Goal: Information Seeking & Learning: Find specific fact

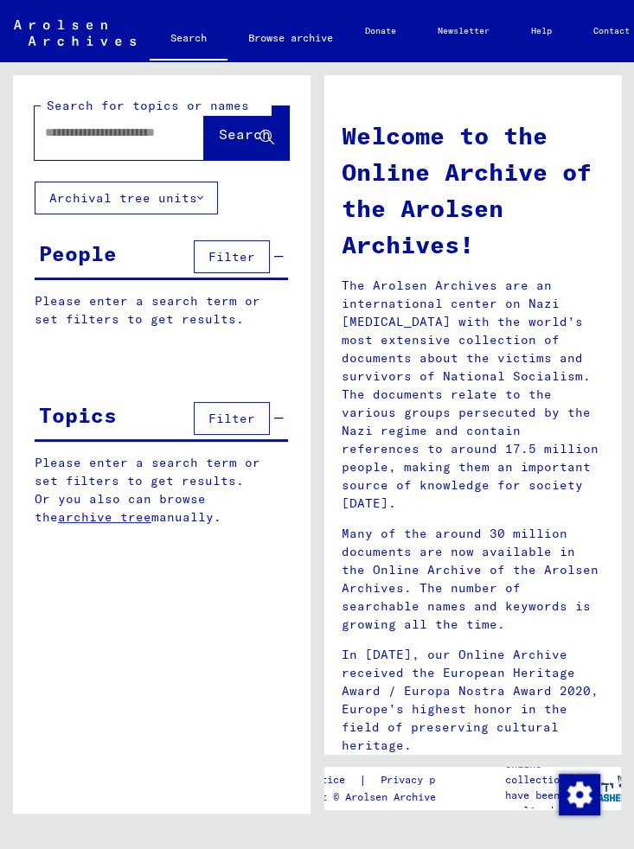
click at [132, 125] on input "text" at bounding box center [105, 133] width 121 height 18
type input "**********"
click at [241, 246] on button "Filter" at bounding box center [232, 256] width 76 height 33
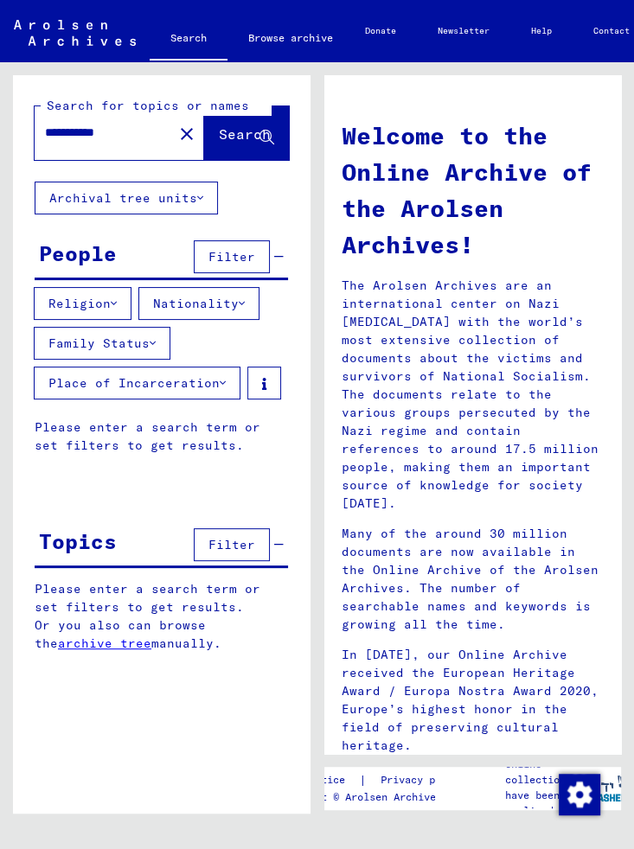
click at [107, 300] on button "Religion" at bounding box center [83, 303] width 98 height 33
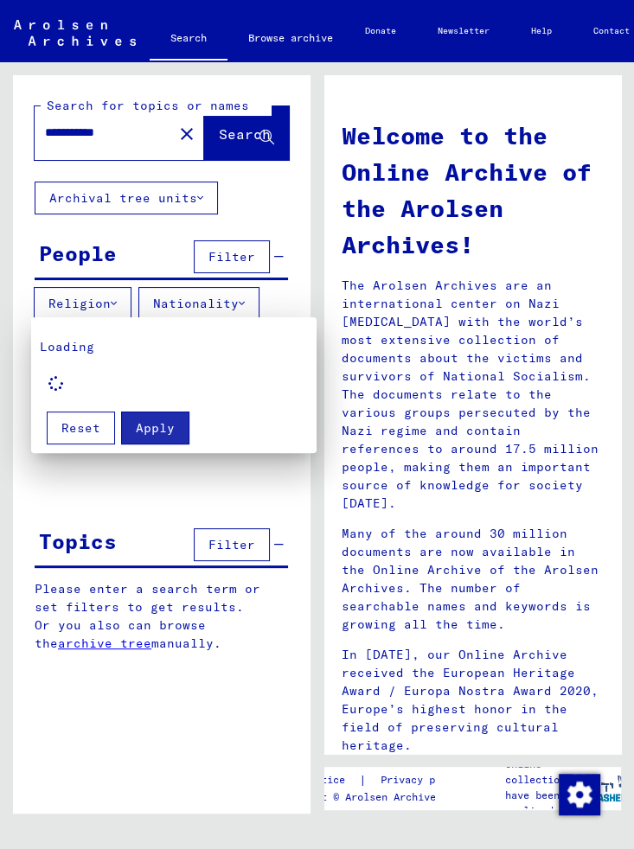
click at [247, 133] on div at bounding box center [317, 424] width 634 height 849
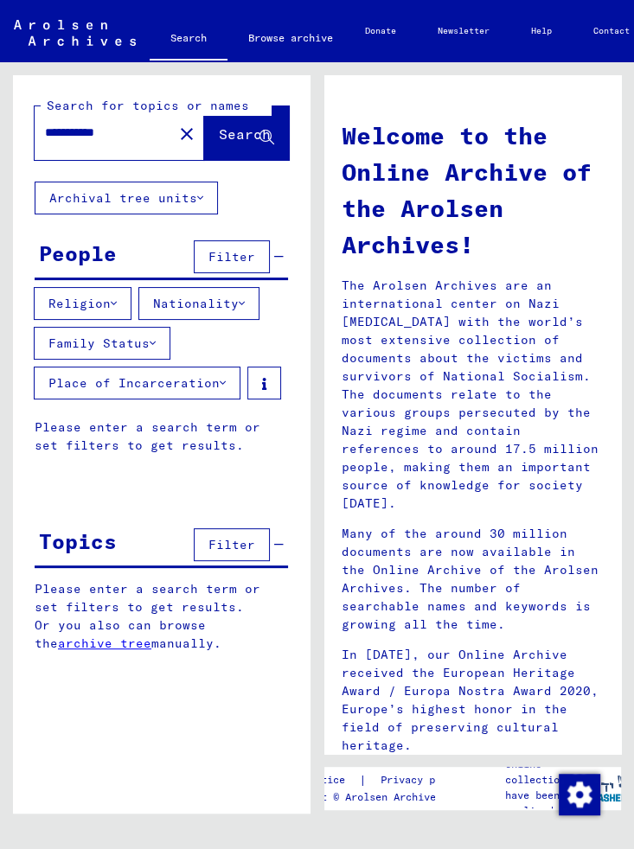
click at [240, 133] on span "Search" at bounding box center [245, 133] width 52 height 17
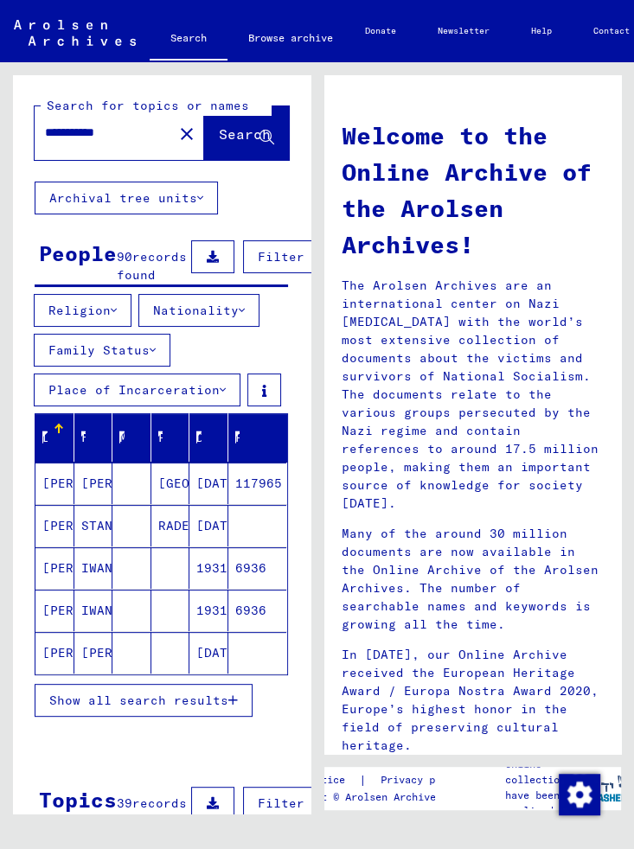
click at [105, 327] on button "Religion" at bounding box center [83, 310] width 98 height 33
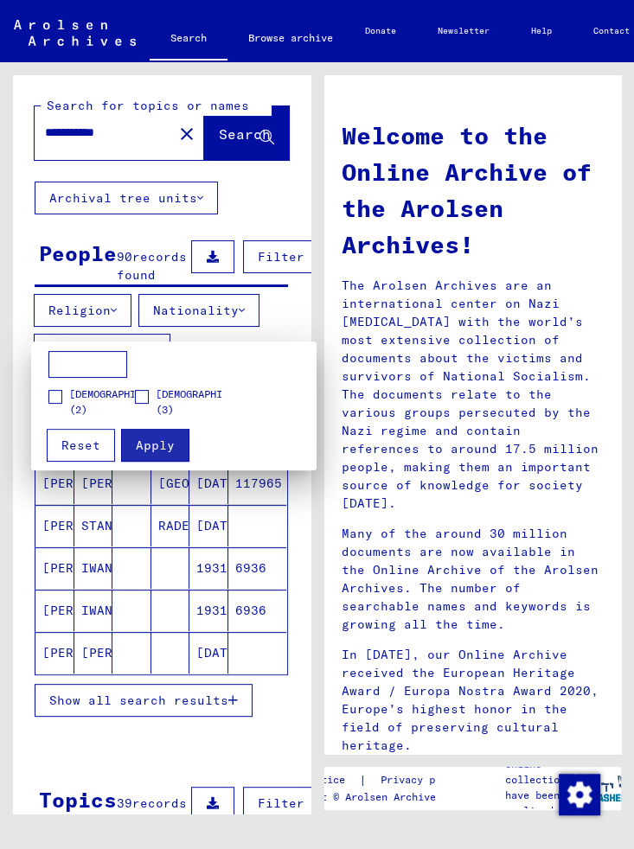
click at [56, 399] on span at bounding box center [55, 397] width 14 height 14
click at [163, 449] on span "Apply" at bounding box center [155, 446] width 39 height 16
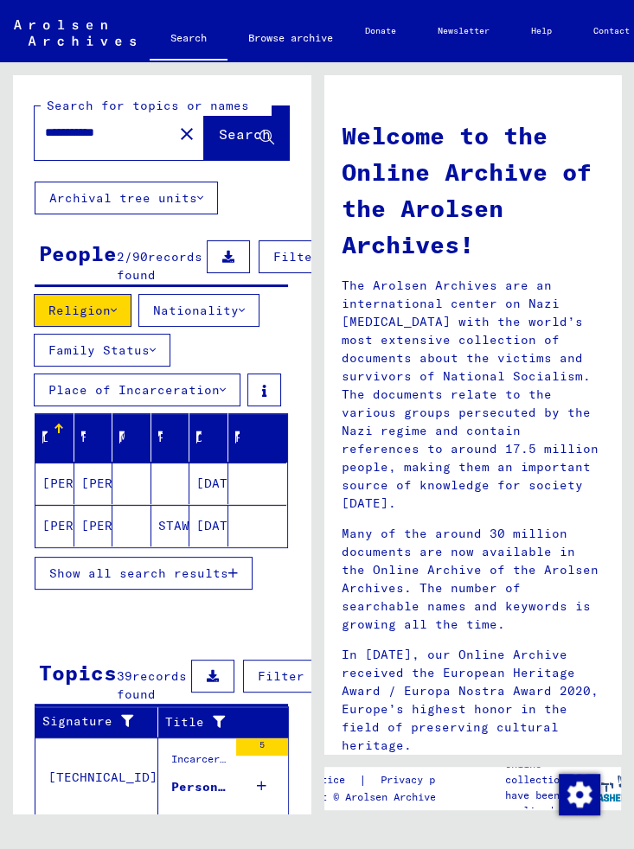
click at [112, 323] on button "Religion" at bounding box center [83, 310] width 98 height 33
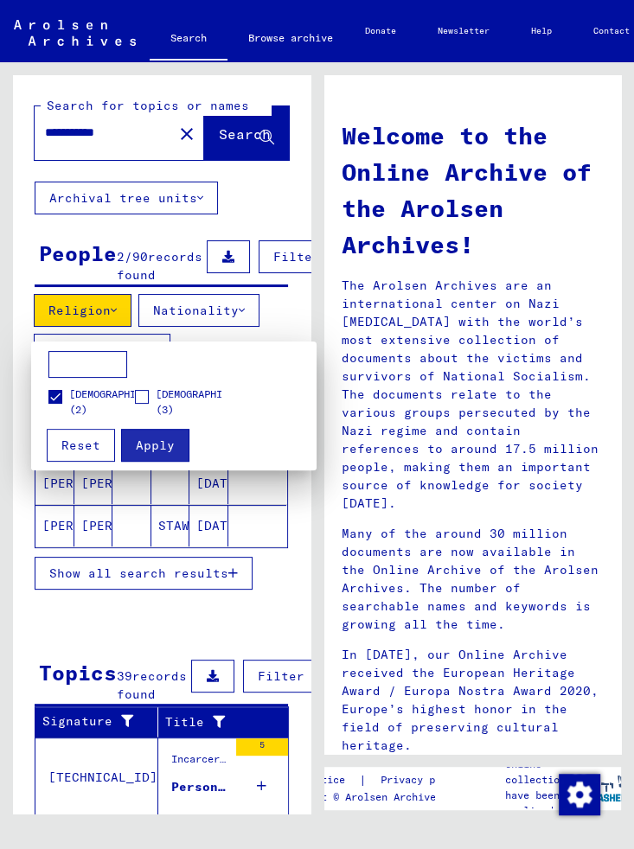
click at [53, 399] on span at bounding box center [55, 397] width 14 height 14
click at [146, 399] on span at bounding box center [142, 397] width 14 height 14
click at [168, 440] on span "Apply" at bounding box center [155, 446] width 39 height 16
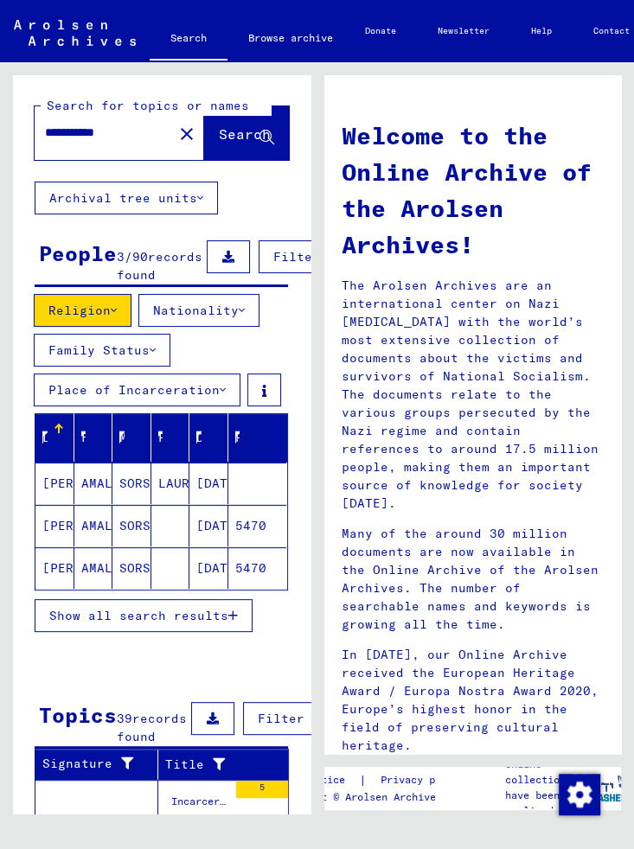
click at [56, 540] on mat-cell "[PERSON_NAME]" at bounding box center [54, 526] width 39 height 42
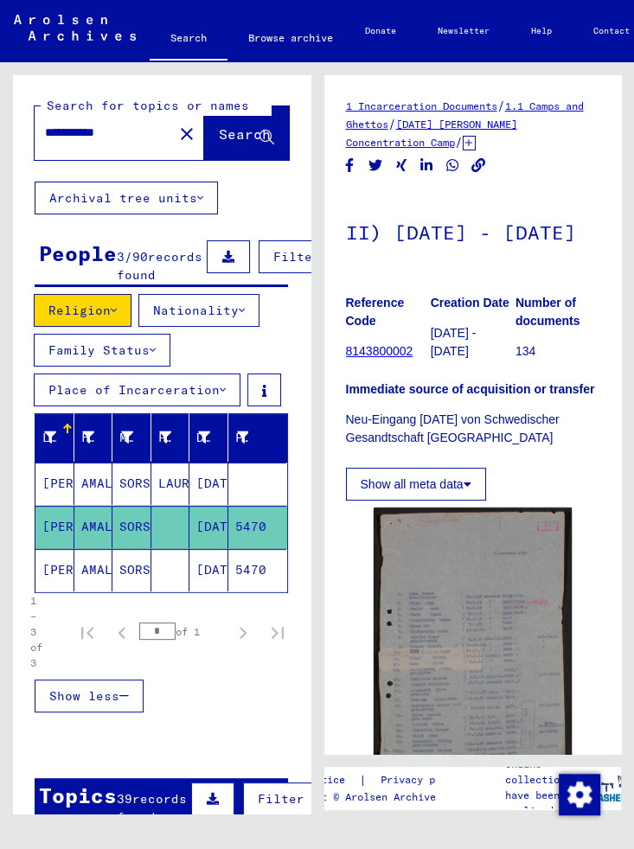
click at [467, 501] on button "Show all meta data" at bounding box center [416, 484] width 140 height 33
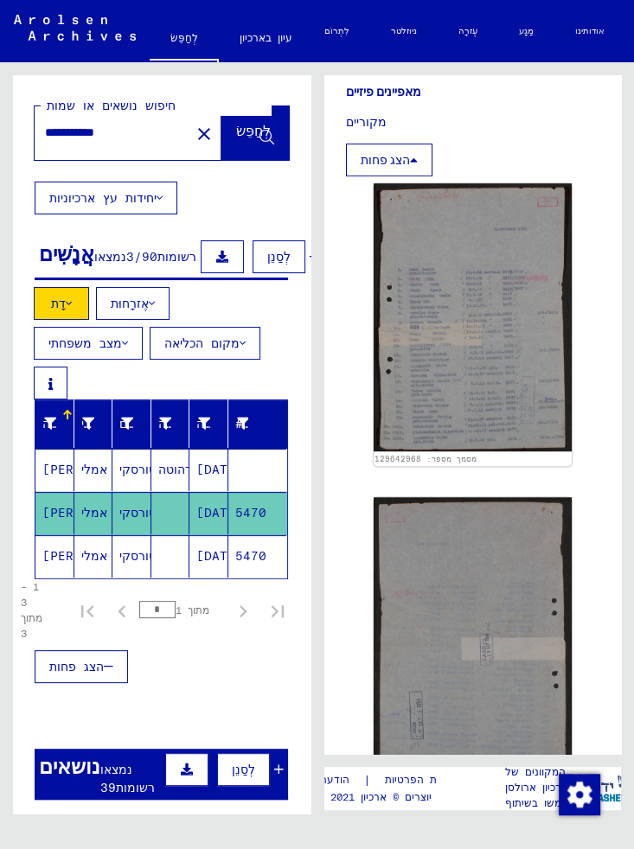
scroll to position [549, 0]
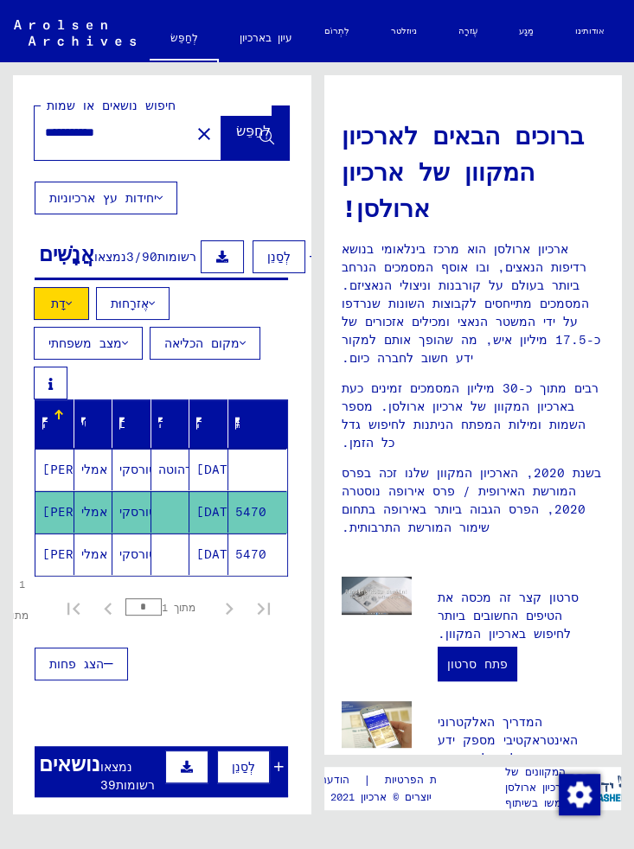
click at [58, 564] on font "[PERSON_NAME]" at bounding box center [92, 555] width 101 height 18
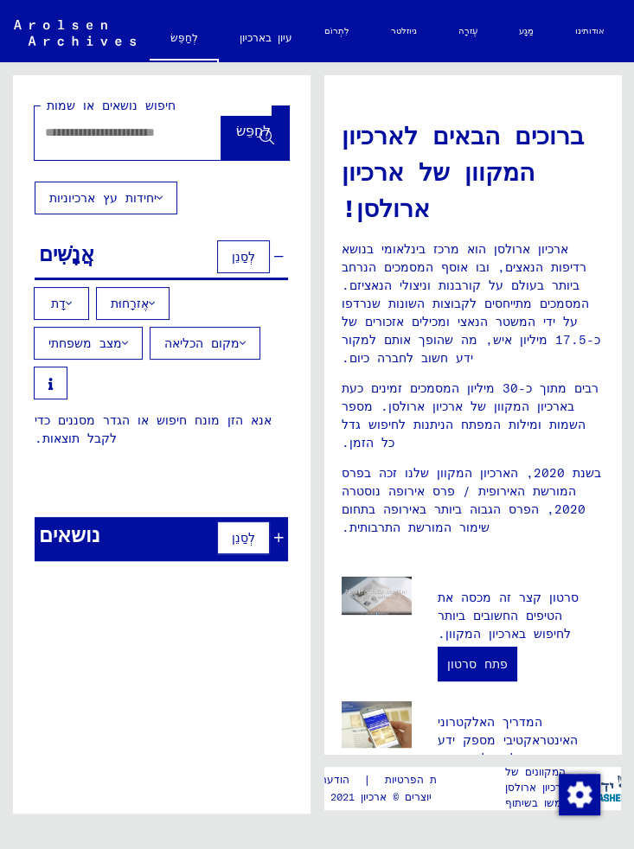
type input "**********"
click at [268, 139] on icon at bounding box center [267, 138] width 15 height 15
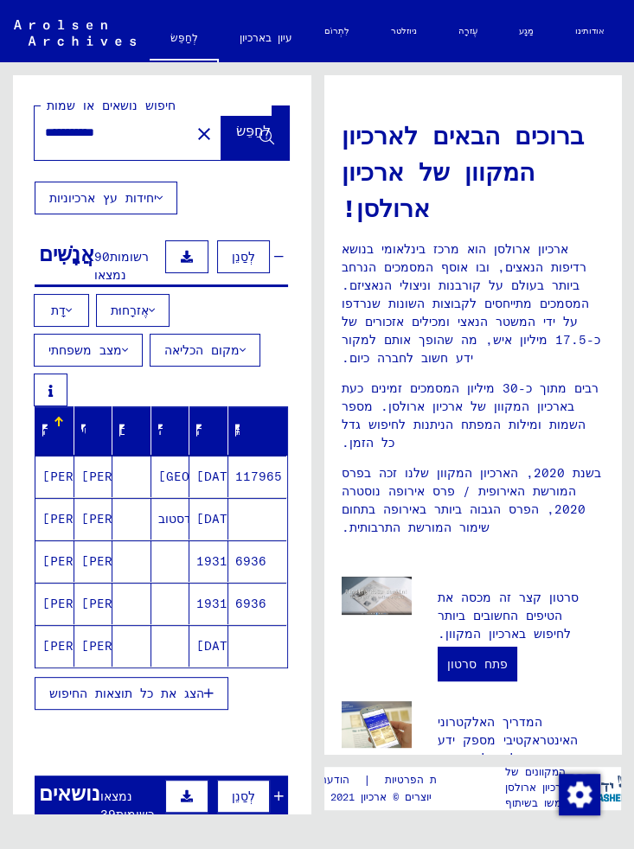
click at [151, 307] on icon at bounding box center [152, 310] width 6 height 12
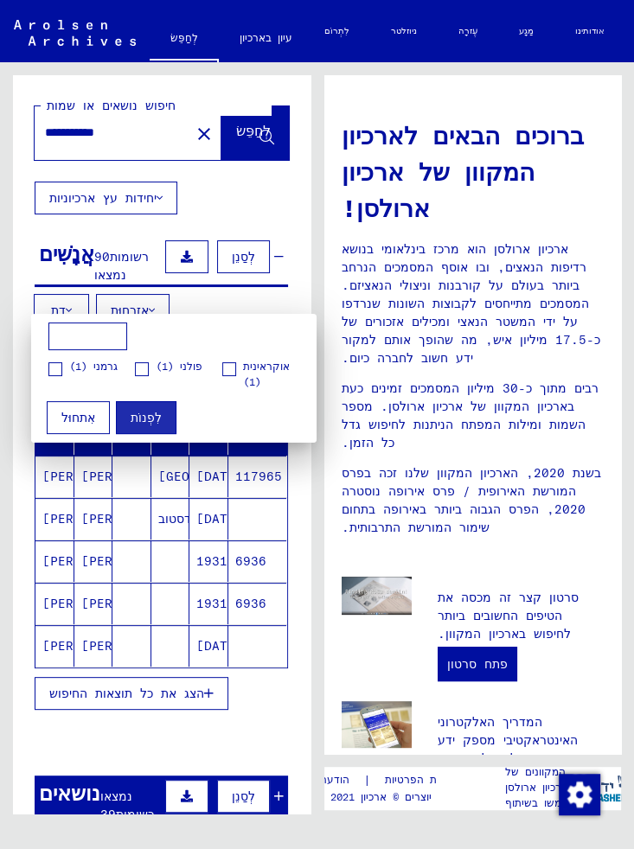
click at [247, 199] on div at bounding box center [317, 424] width 634 height 849
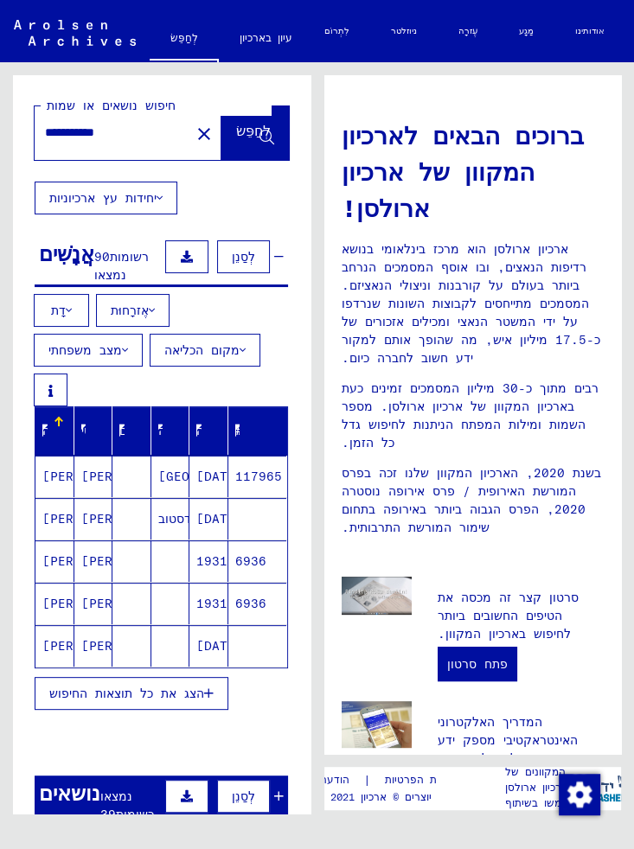
click at [135, 304] on font "אֶזרָחוּת" at bounding box center [130, 311] width 38 height 16
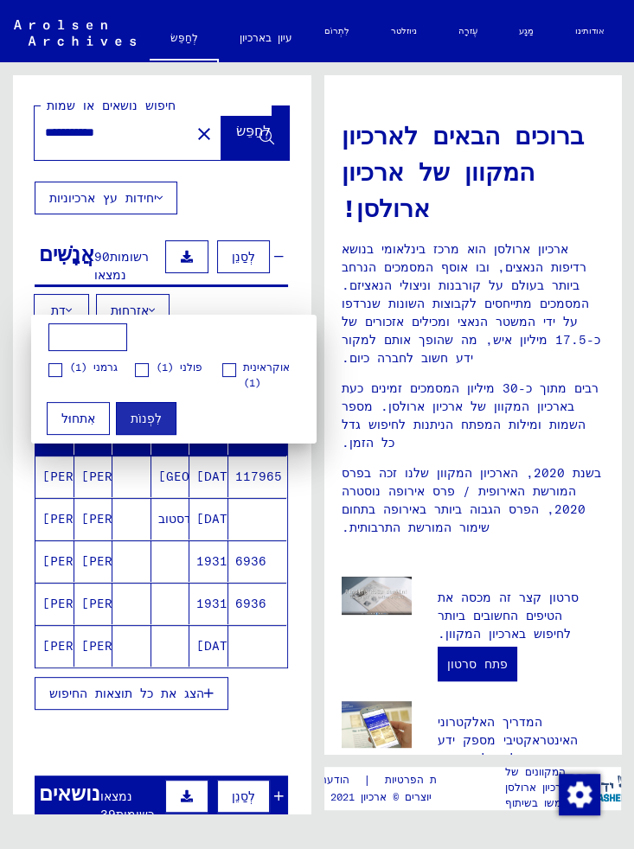
click at [59, 366] on span at bounding box center [55, 370] width 14 height 14
click at [149, 423] on font "לִפְנוֹת" at bounding box center [146, 419] width 31 height 16
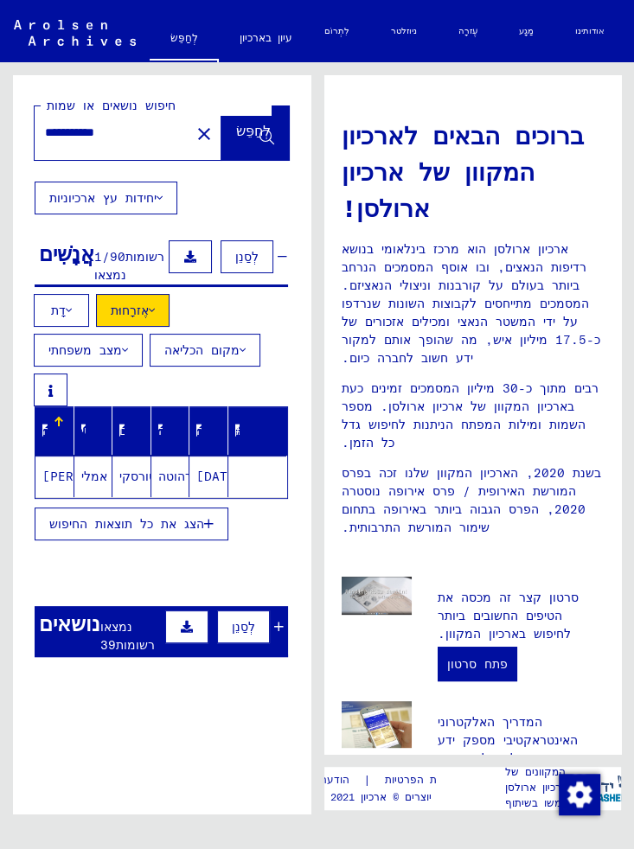
click at [58, 484] on font "[PERSON_NAME]" at bounding box center [92, 477] width 101 height 16
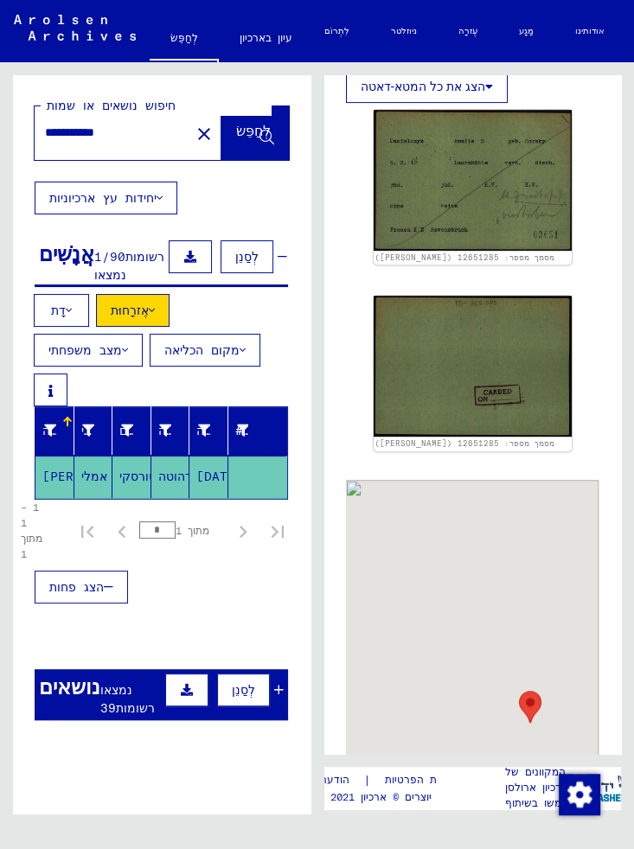
scroll to position [382, 0]
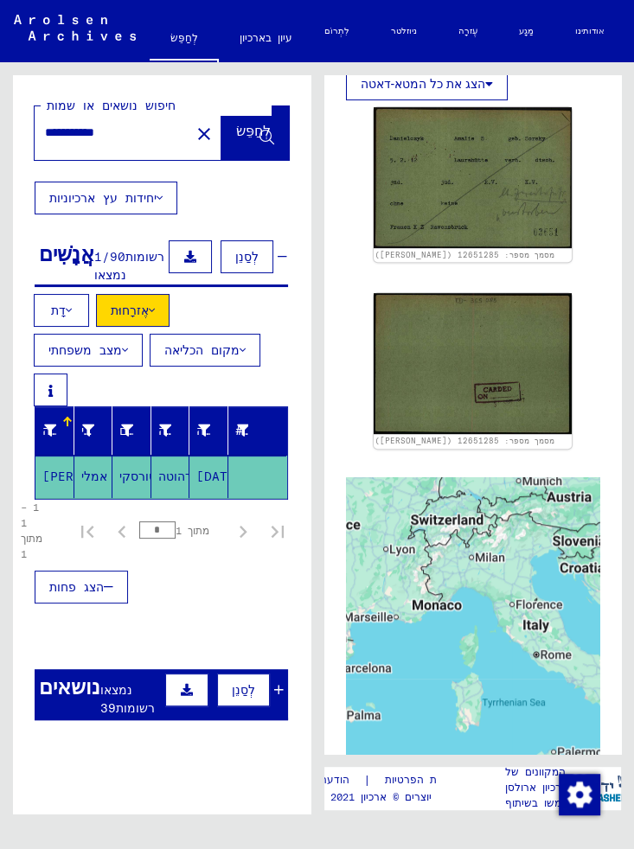
click at [153, 304] on icon at bounding box center [152, 310] width 6 height 12
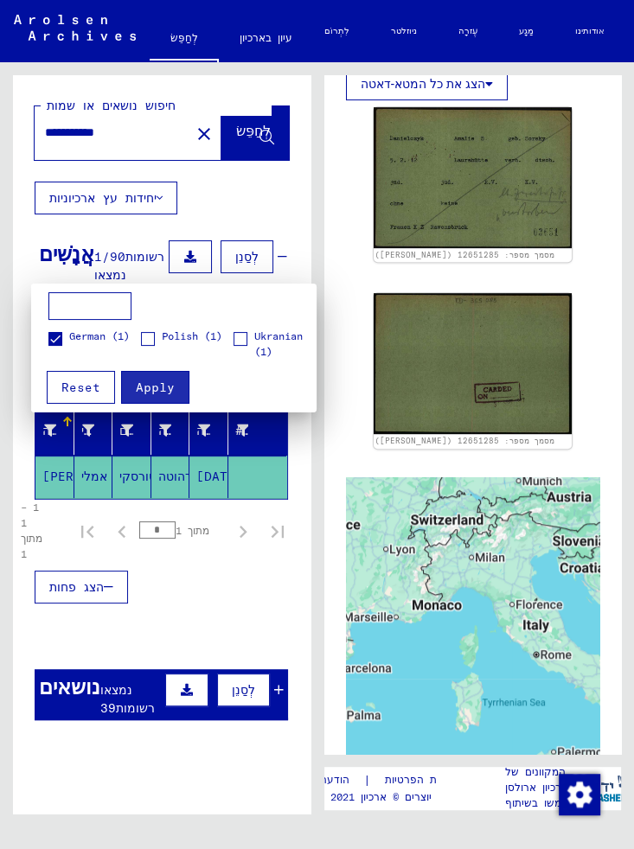
click at [56, 340] on span at bounding box center [55, 339] width 14 height 14
click at [209, 266] on div at bounding box center [317, 424] width 634 height 849
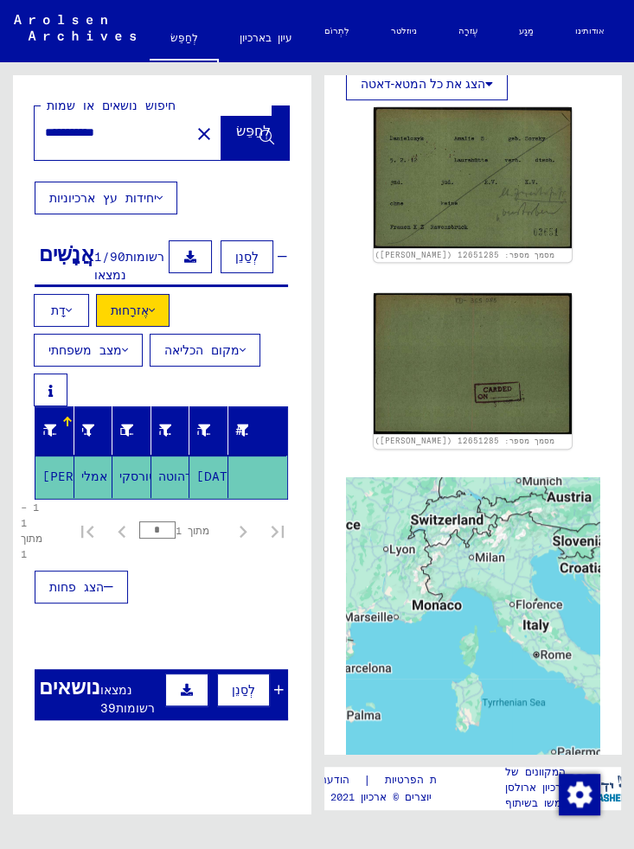
click at [70, 304] on icon at bounding box center [69, 310] width 6 height 12
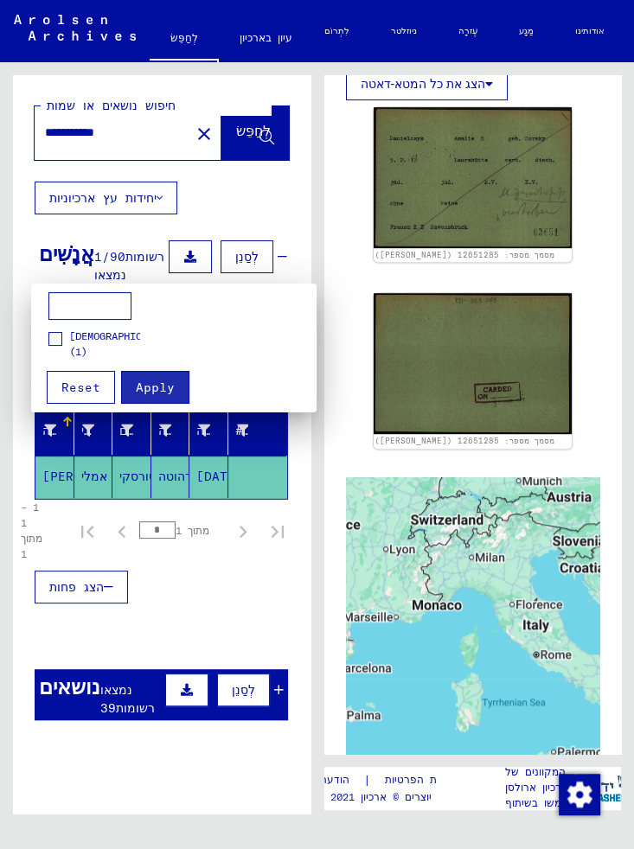
click at [87, 388] on span "Reset" at bounding box center [80, 388] width 39 height 16
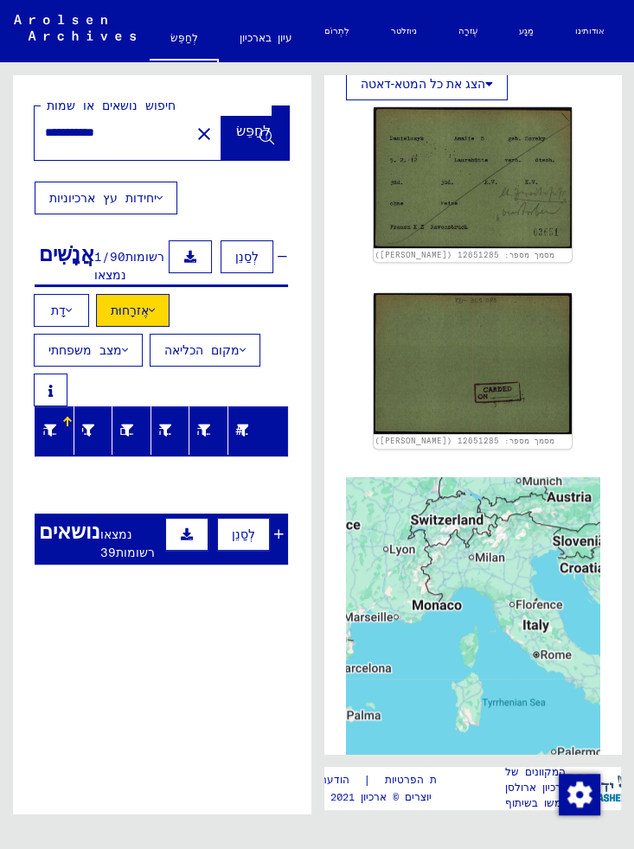
click at [125, 303] on font "אֶזרָחוּת" at bounding box center [130, 311] width 38 height 16
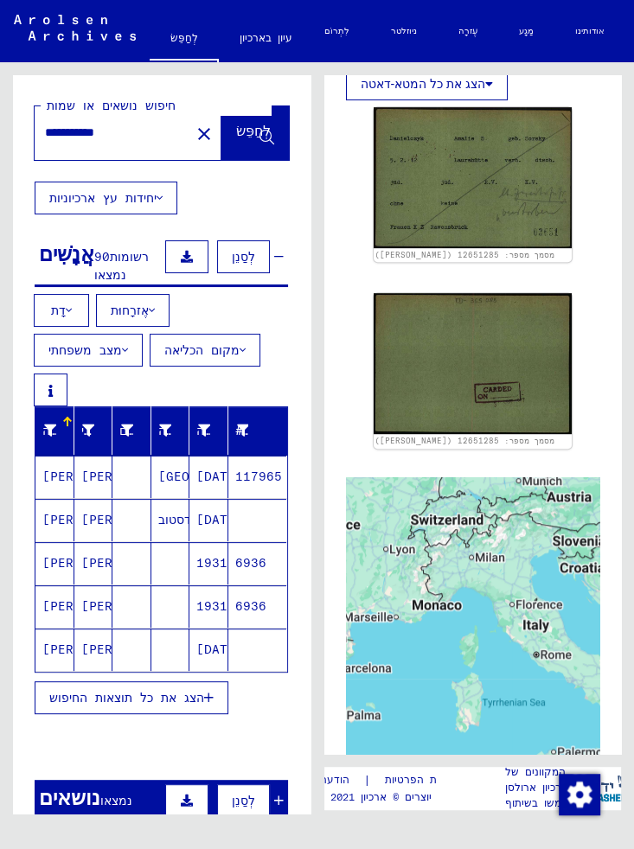
click at [117, 343] on font "מצב משפחתי" at bounding box center [85, 351] width 74 height 16
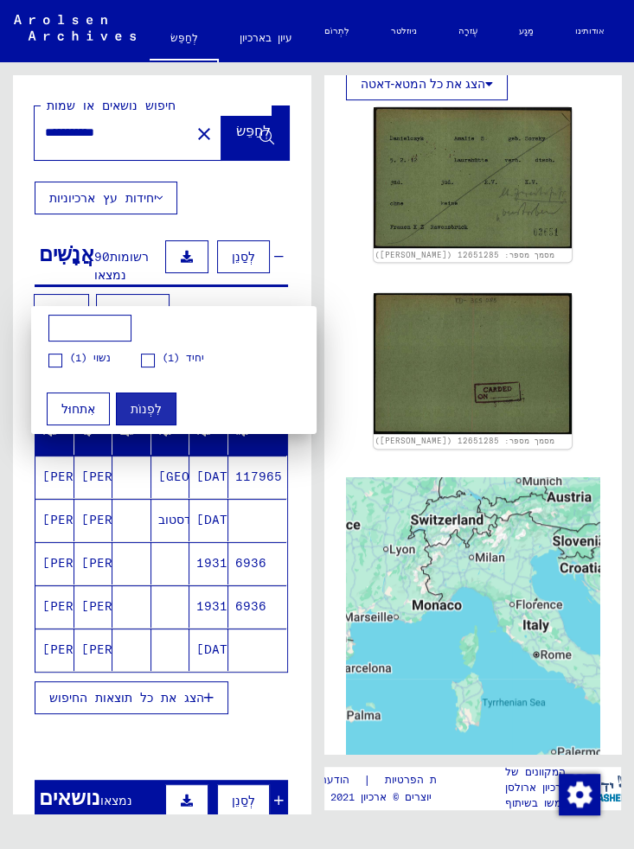
click at [52, 364] on span at bounding box center [55, 361] width 14 height 14
click at [149, 407] on font "לִפְנוֹת" at bounding box center [146, 409] width 31 height 16
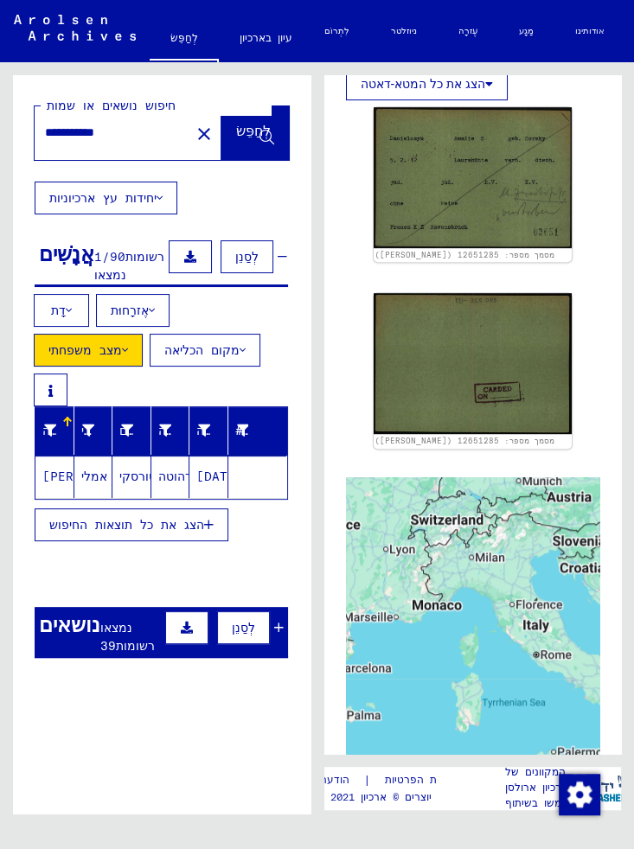
click at [126, 344] on icon at bounding box center [125, 350] width 6 height 12
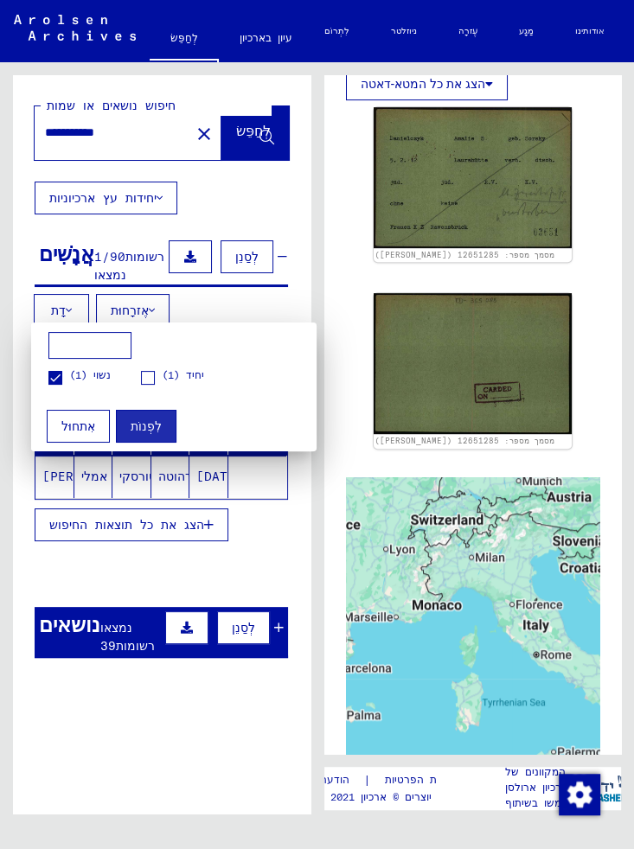
click at [254, 531] on div at bounding box center [317, 424] width 634 height 849
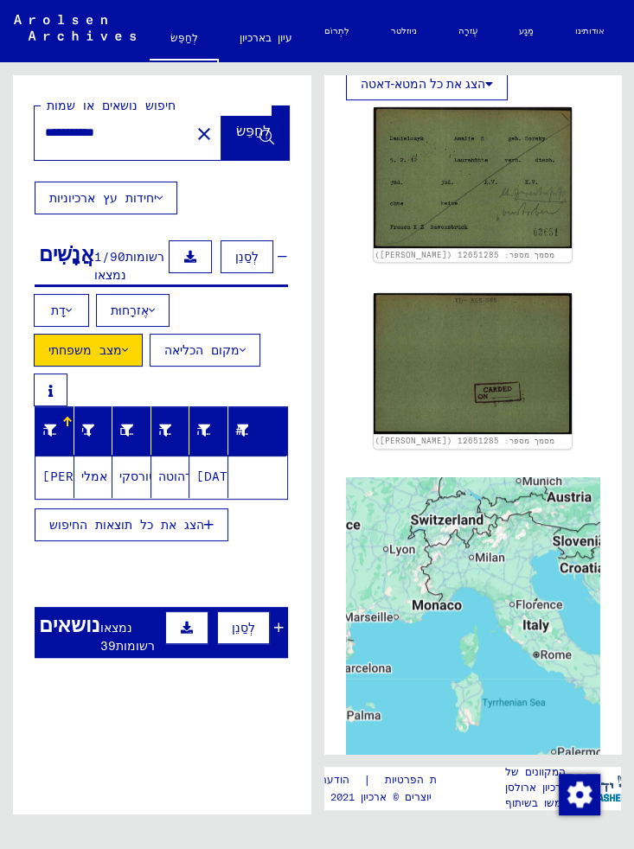
click at [204, 519] on icon "button" at bounding box center [209, 525] width 10 height 12
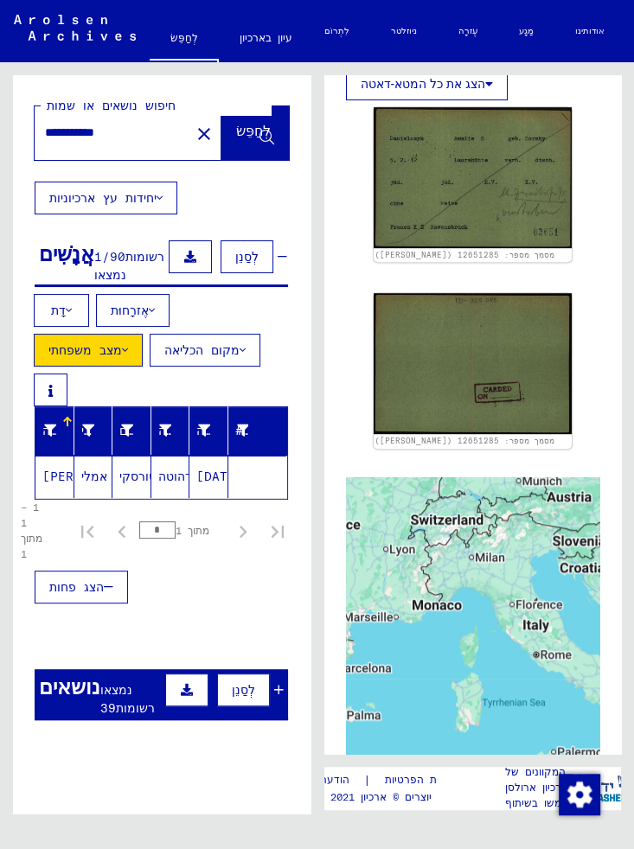
click at [64, 469] on font "[PERSON_NAME]" at bounding box center [92, 477] width 101 height 16
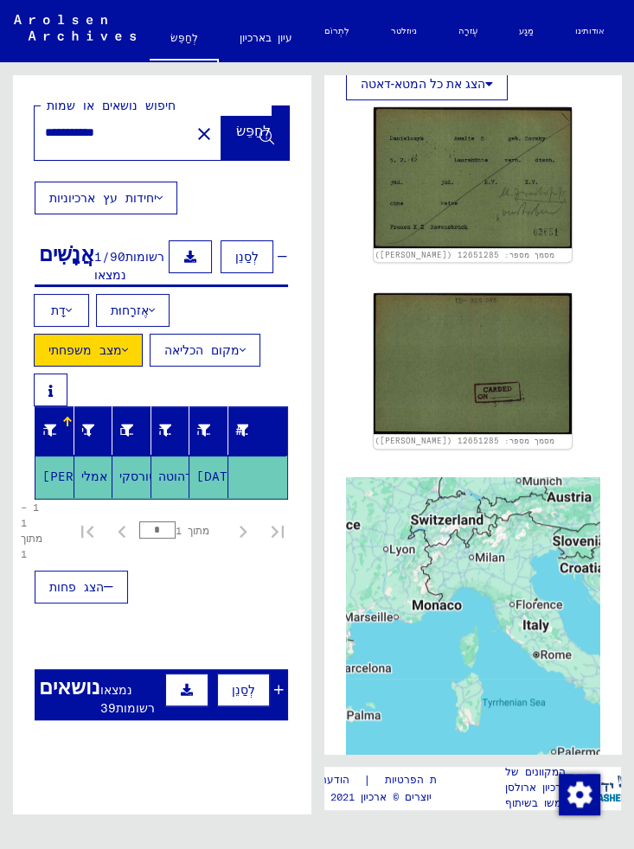
click at [240, 344] on icon at bounding box center [243, 350] width 6 height 12
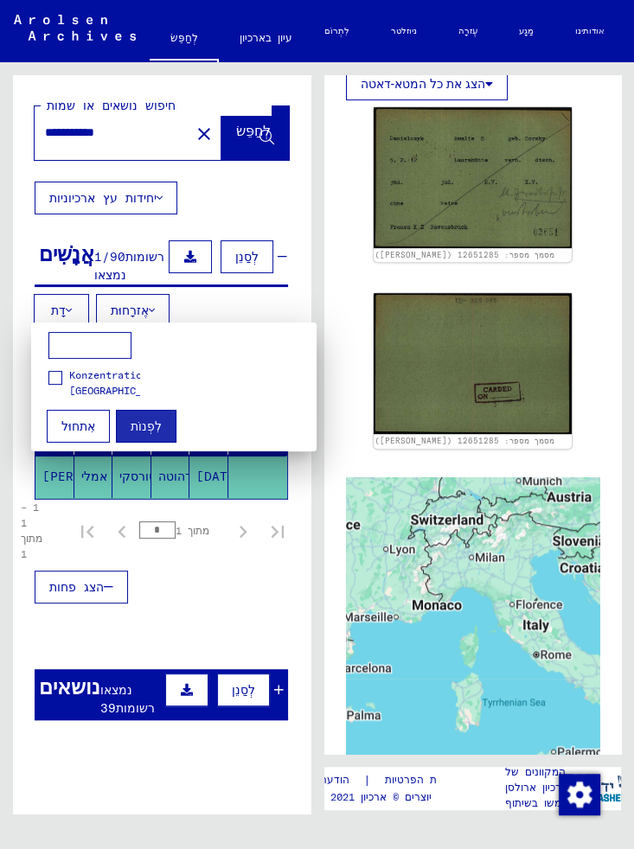
click at [170, 771] on div at bounding box center [317, 424] width 634 height 849
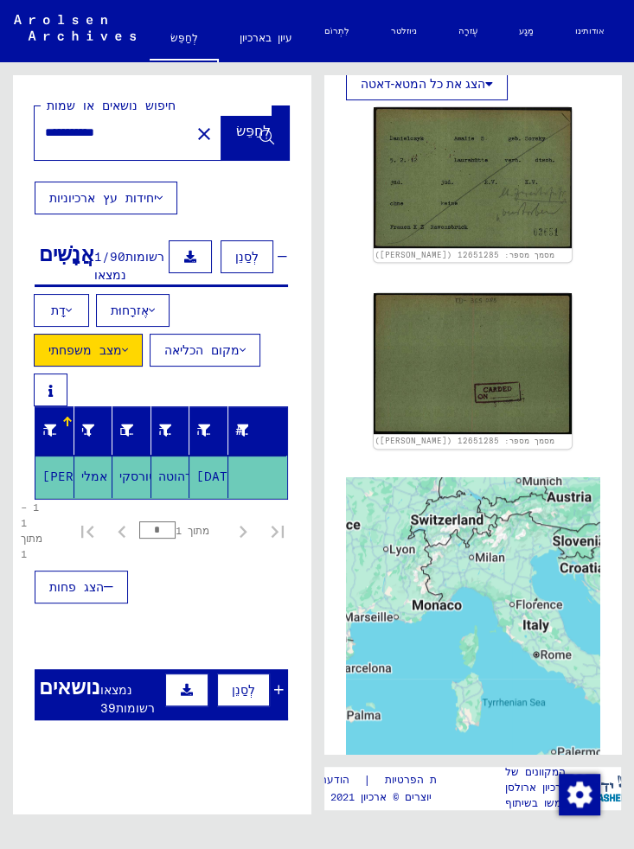
click at [57, 303] on font "דָת" at bounding box center [58, 311] width 15 height 16
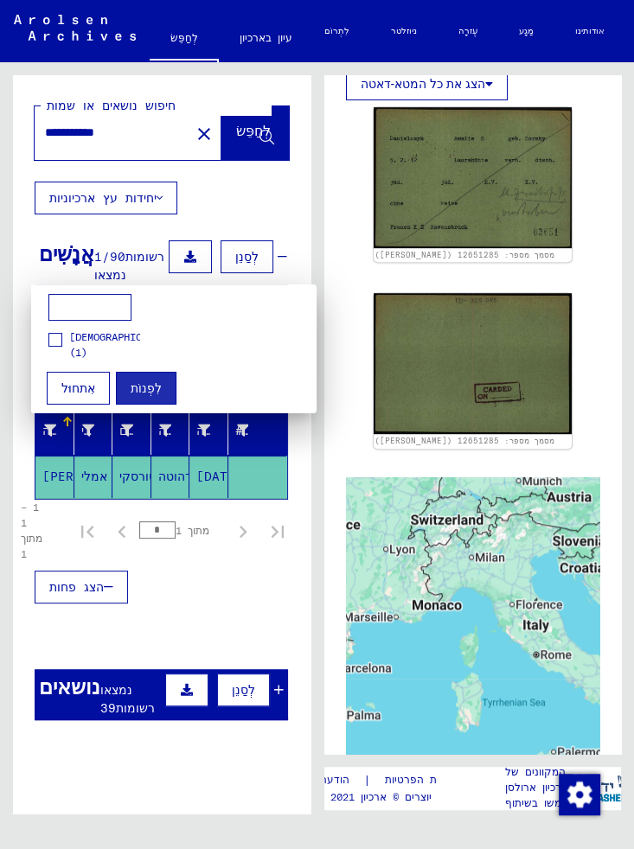
click at [187, 732] on div at bounding box center [317, 424] width 634 height 849
